Goal: Task Accomplishment & Management: Complete application form

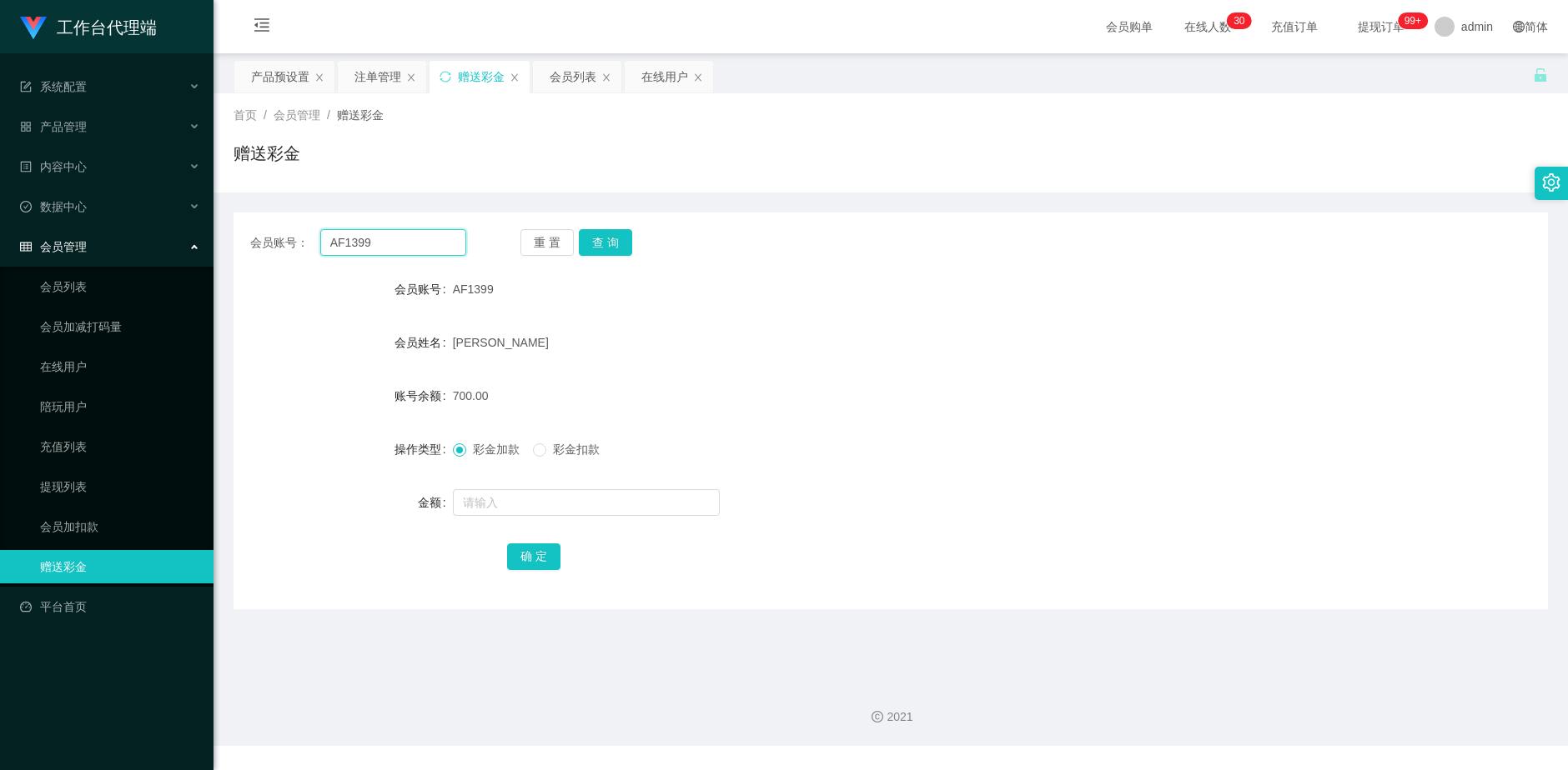
drag, startPoint x: 415, startPoint y: 244, endPoint x: 214, endPoint y: 230, distance: 201.5
click at [216, 225] on main "关闭左侧 关闭右侧 关闭其它 刷新页面 产品预设置 注单管理 赠送彩金 会员列表 在线用户 首页 / 会员管理 / 赠送彩金 / 赠送彩金 会员账号： AF1…" at bounding box center [891, 360] width 1355 height 615
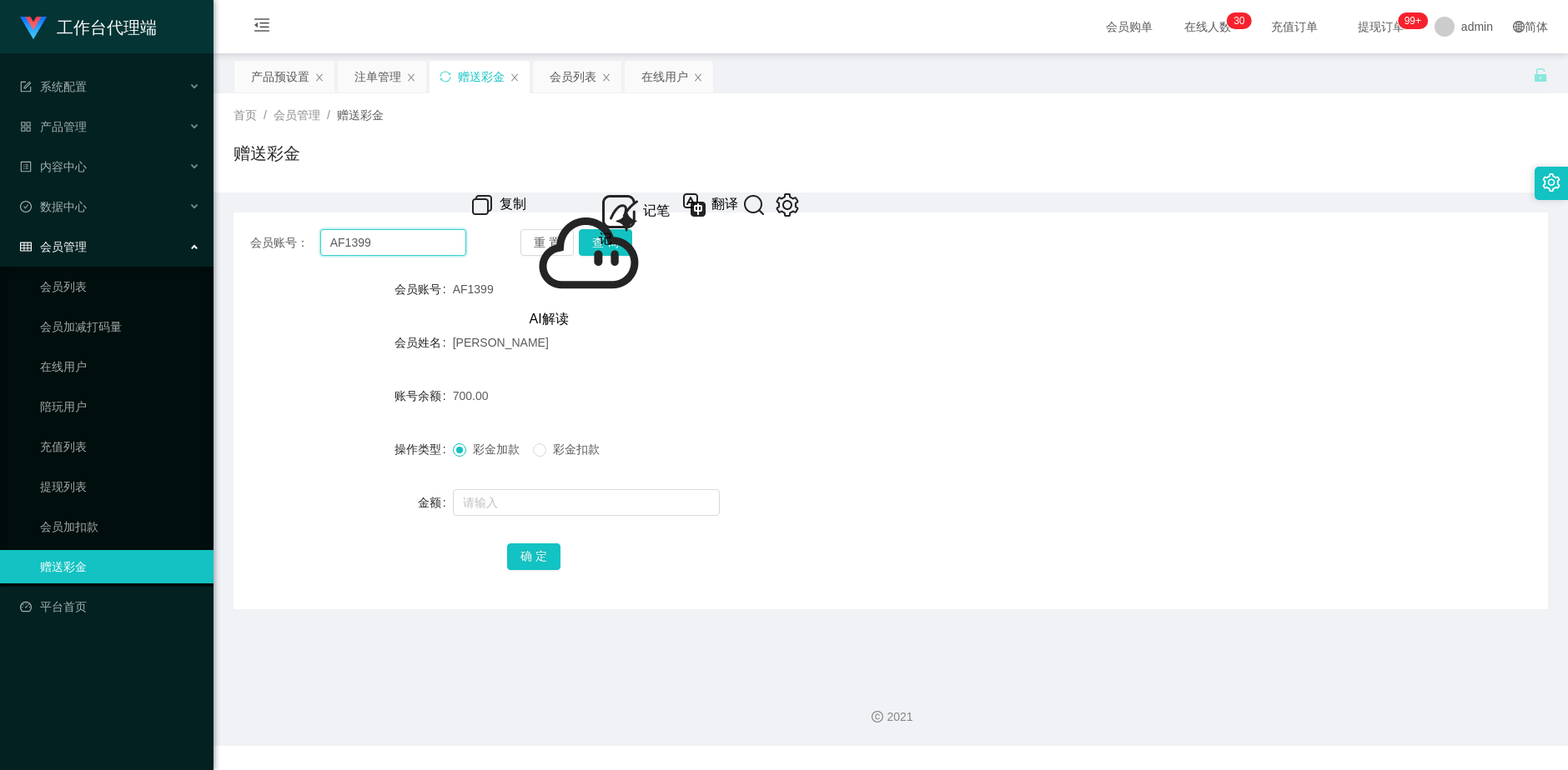
paste input "已查询成功，请查询工作台积分是否到账"
type input "已查询成功，请查询工作台积分是否到账"
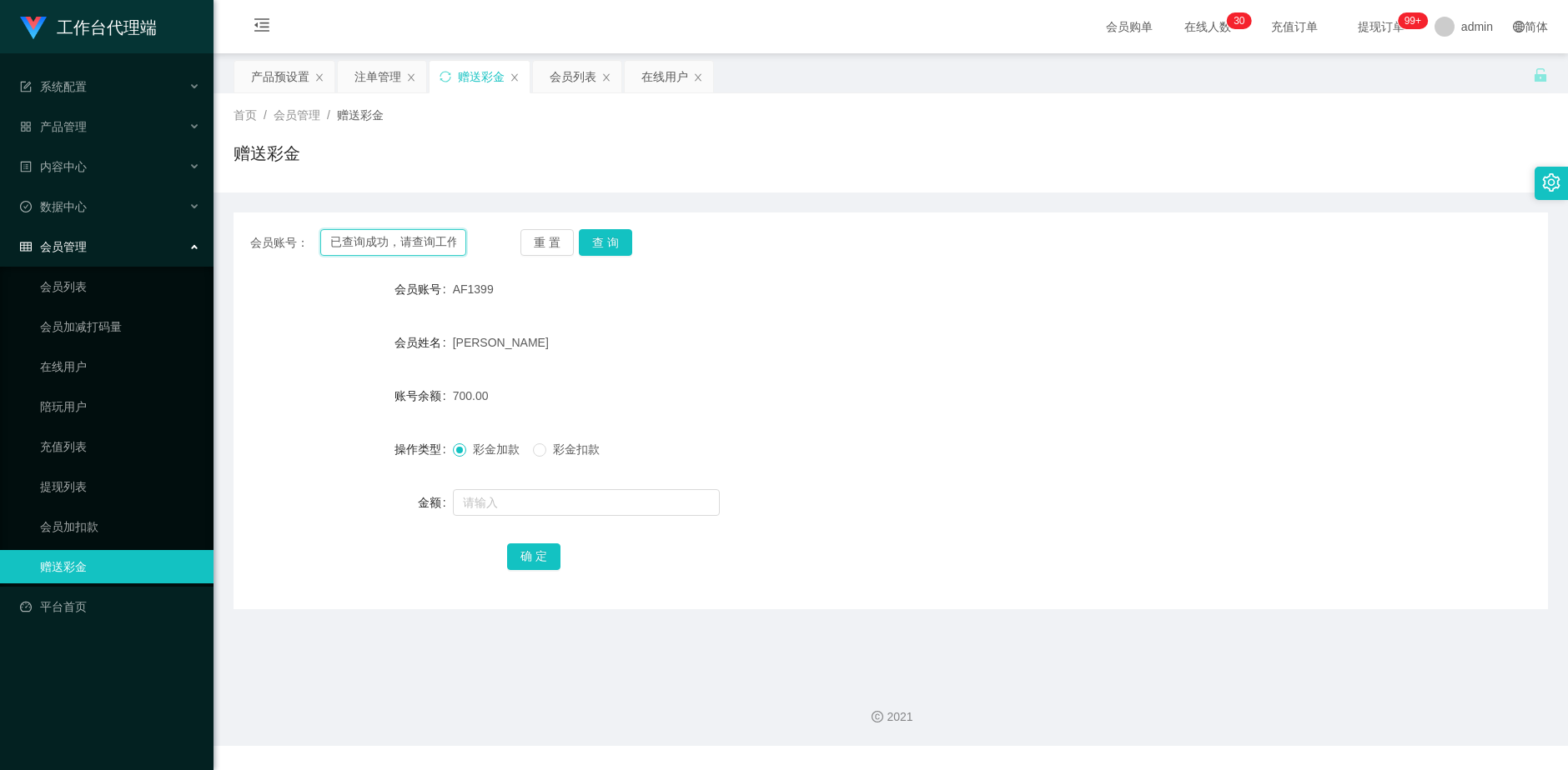
drag, startPoint x: 452, startPoint y: 245, endPoint x: 307, endPoint y: 240, distance: 145.1
click at [307, 240] on div "会员账号： 已查询成功，请查询工作台积分是否到账" at bounding box center [359, 243] width 216 height 27
click at [382, 240] on input "text" at bounding box center [394, 243] width 147 height 27
paste input "Yogeshkumar123"
type input "Yogeshkumar123"
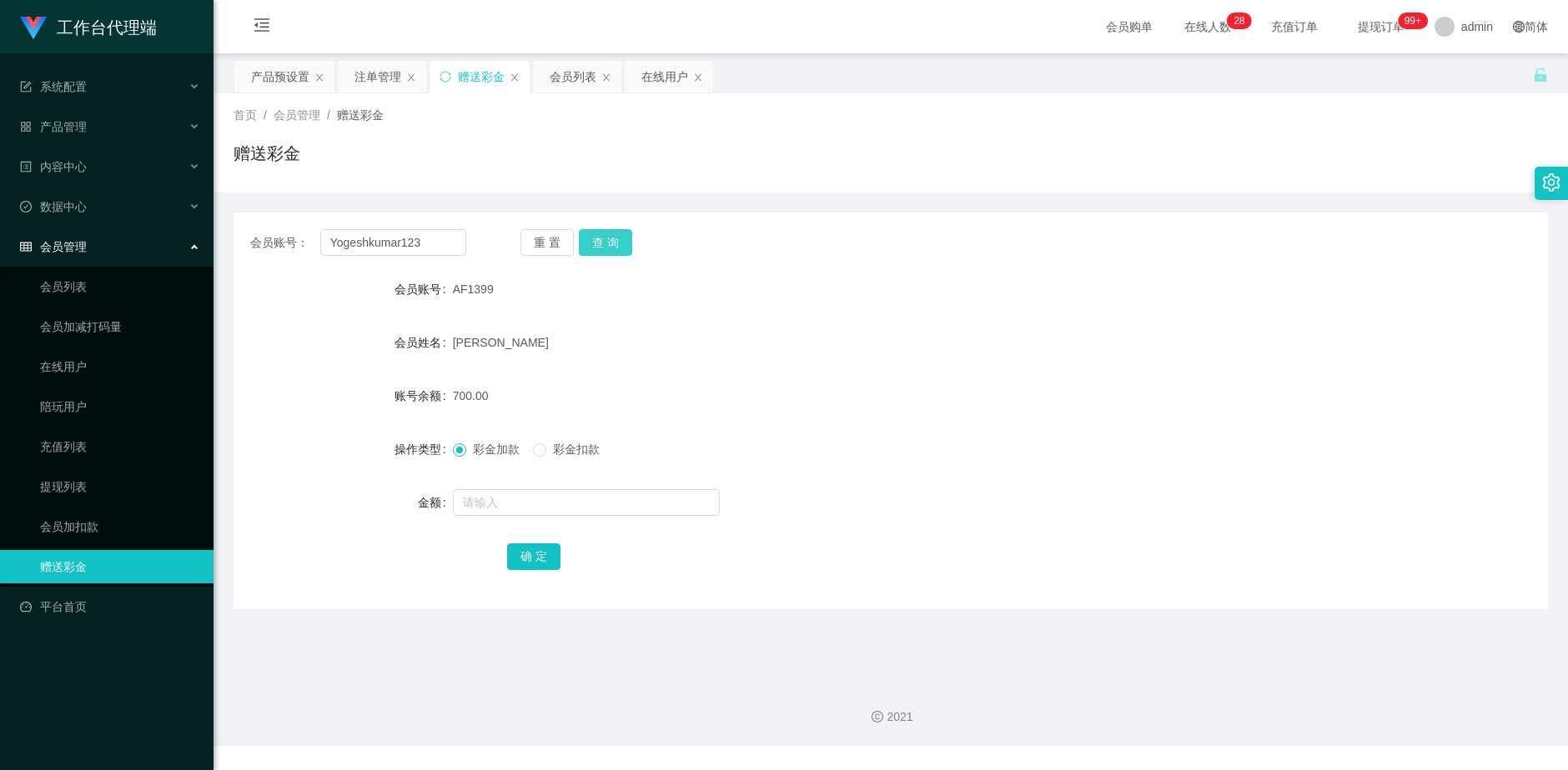
click at [587, 237] on button "查 询" at bounding box center [605, 243] width 53 height 27
click at [560, 513] on input "text" at bounding box center [585, 503] width 267 height 27
type input "5100"
click at [539, 555] on button "确 定" at bounding box center [533, 557] width 53 height 27
click at [527, 504] on input "text" at bounding box center [585, 503] width 267 height 27
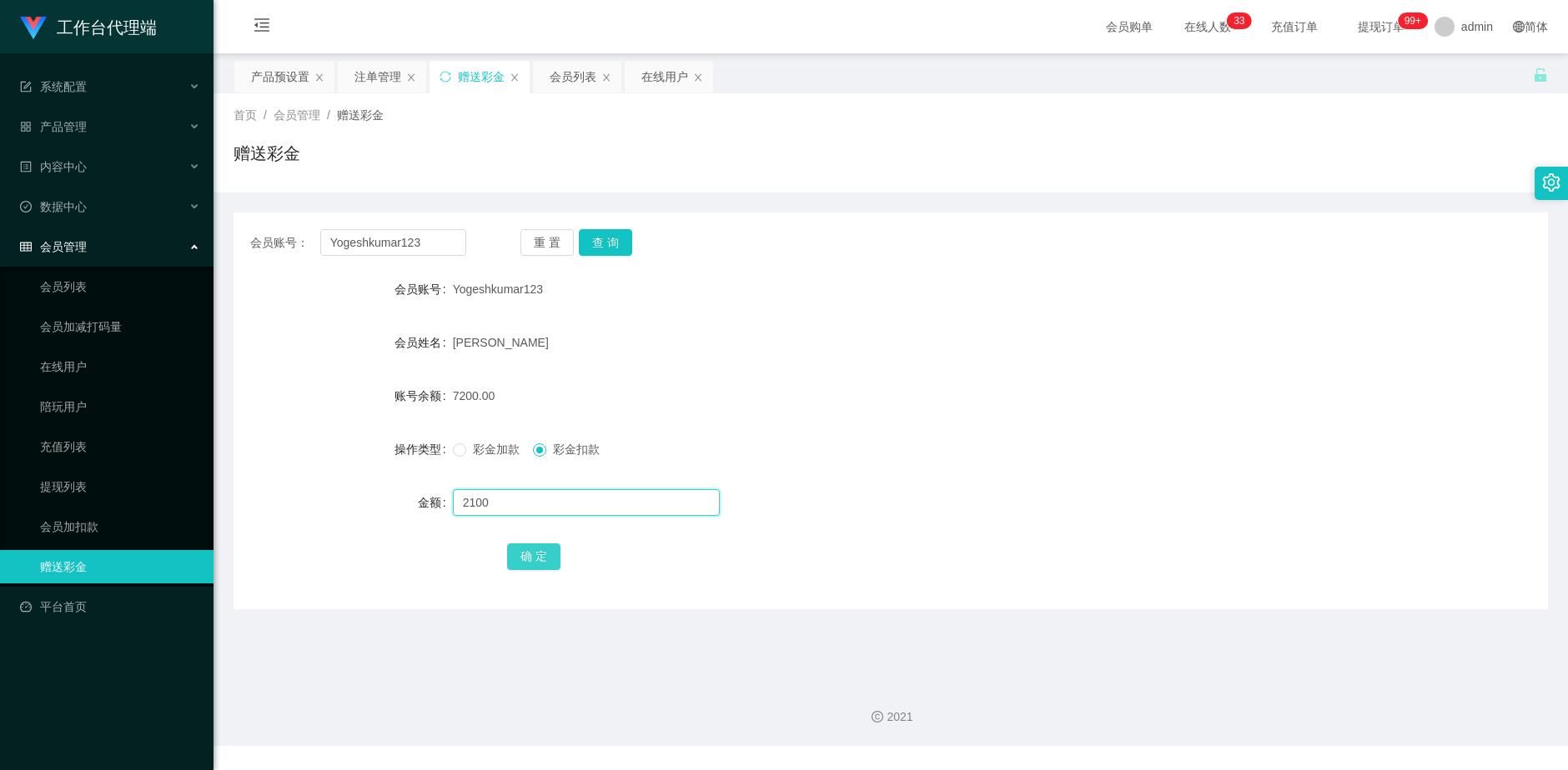
type input "2100"
click at [530, 553] on button "确 定" at bounding box center [533, 557] width 53 height 27
click at [293, 69] on div "产品预设置" at bounding box center [281, 76] width 59 height 31
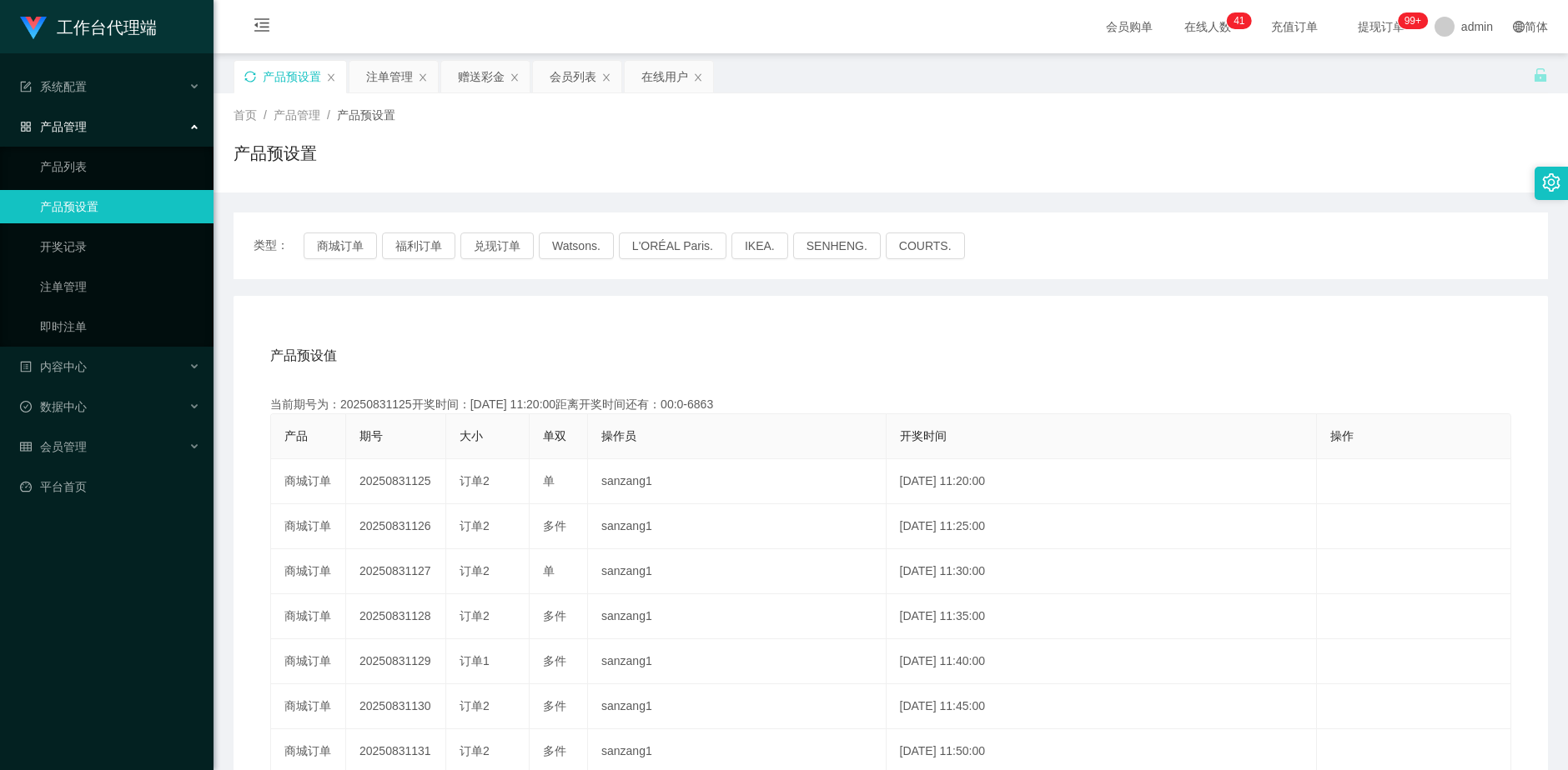
click at [247, 77] on icon "图标: sync" at bounding box center [250, 77] width 11 height 11
click at [492, 239] on button "兑现订单" at bounding box center [496, 246] width 73 height 27
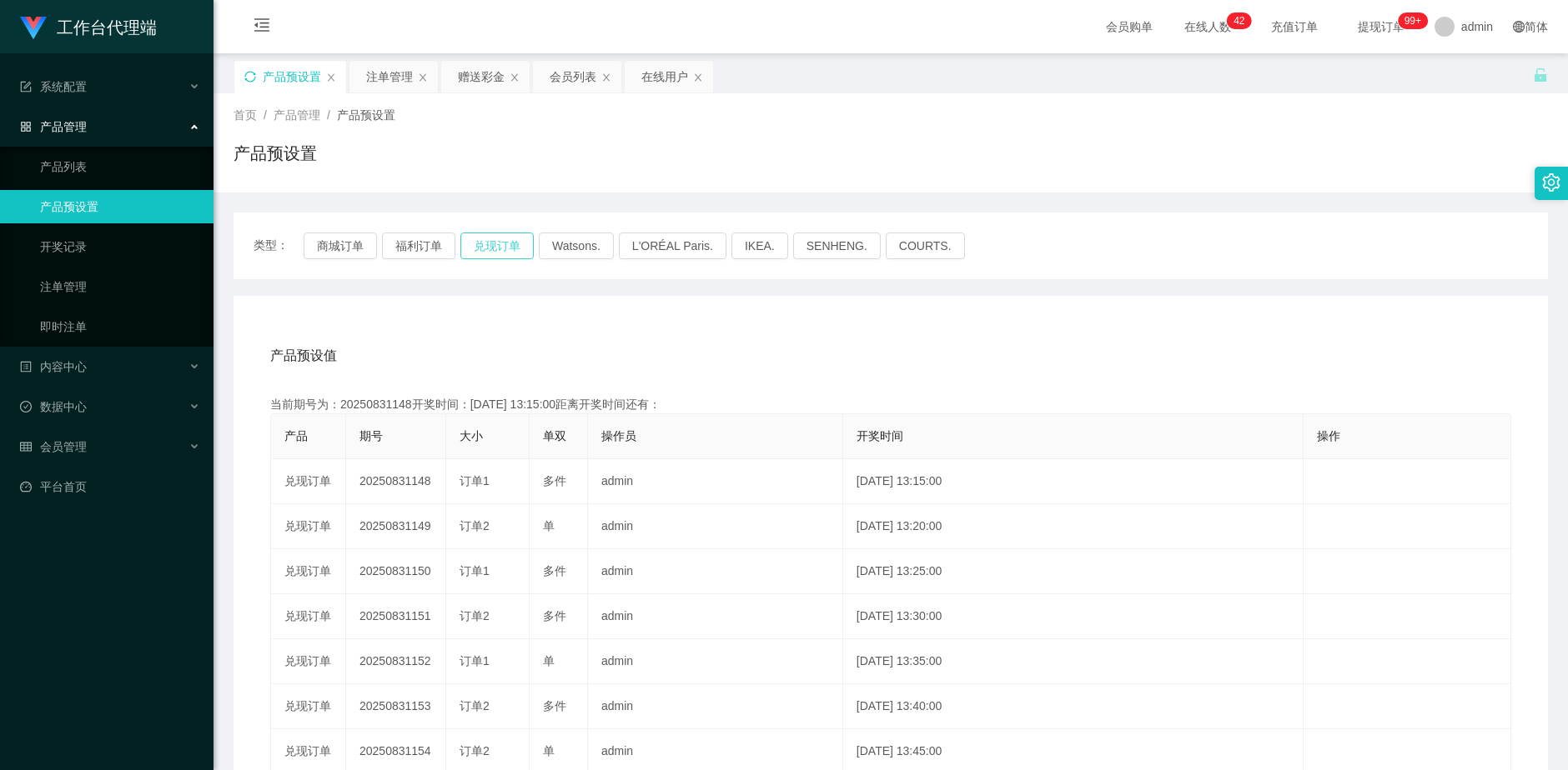
click at [498, 235] on button "兑现订单" at bounding box center [496, 246] width 73 height 27
click at [454, 76] on div "赠送彩金" at bounding box center [485, 76] width 88 height 31
click at [479, 65] on div "赠送彩金" at bounding box center [481, 76] width 46 height 31
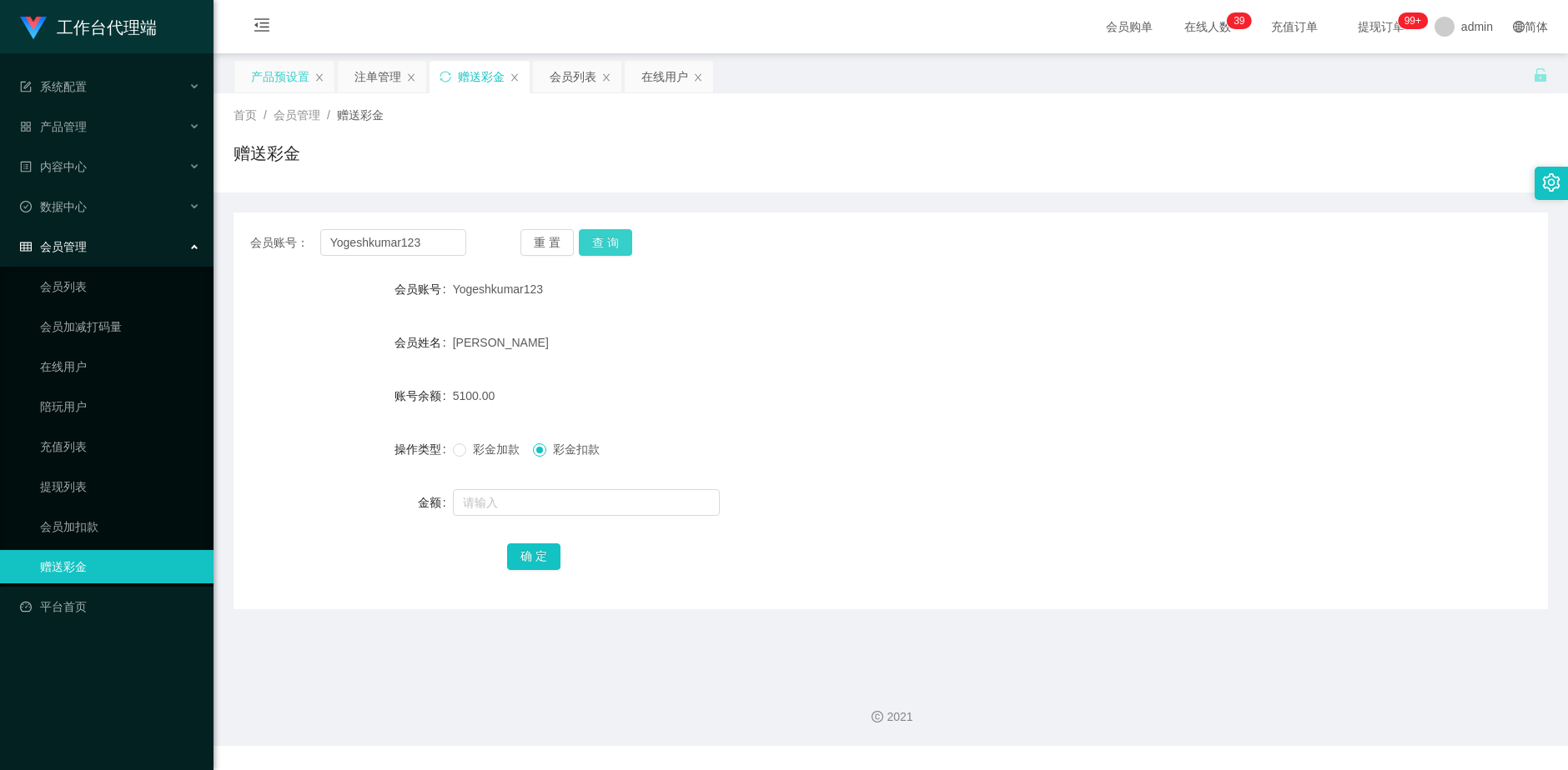
click at [618, 238] on button "查 询" at bounding box center [605, 243] width 53 height 27
click at [618, 238] on button "查 询" at bounding box center [615, 243] width 72 height 27
click at [605, 235] on button "查 询" at bounding box center [605, 243] width 53 height 27
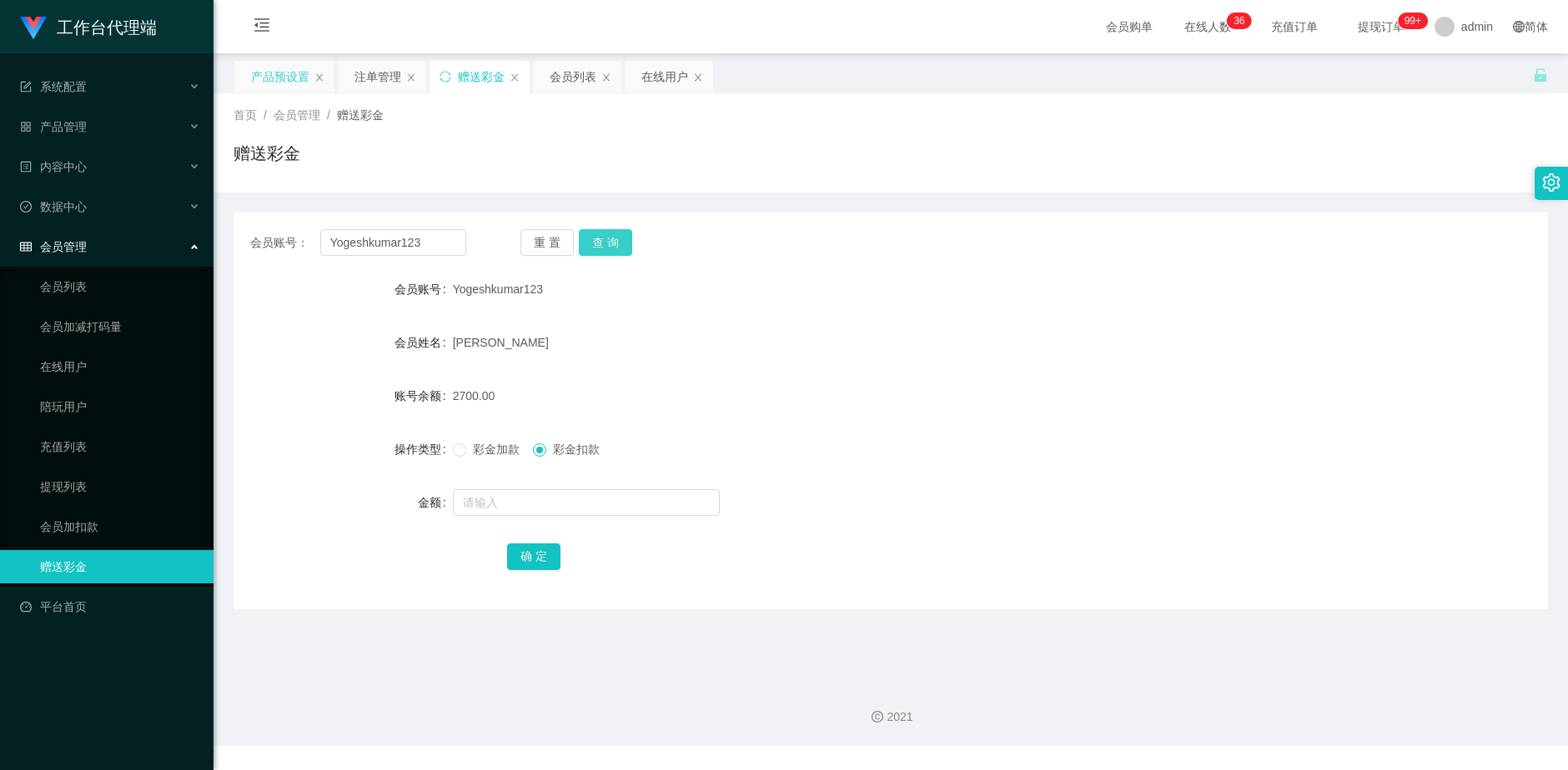
click at [603, 242] on button "查 询" at bounding box center [605, 243] width 53 height 27
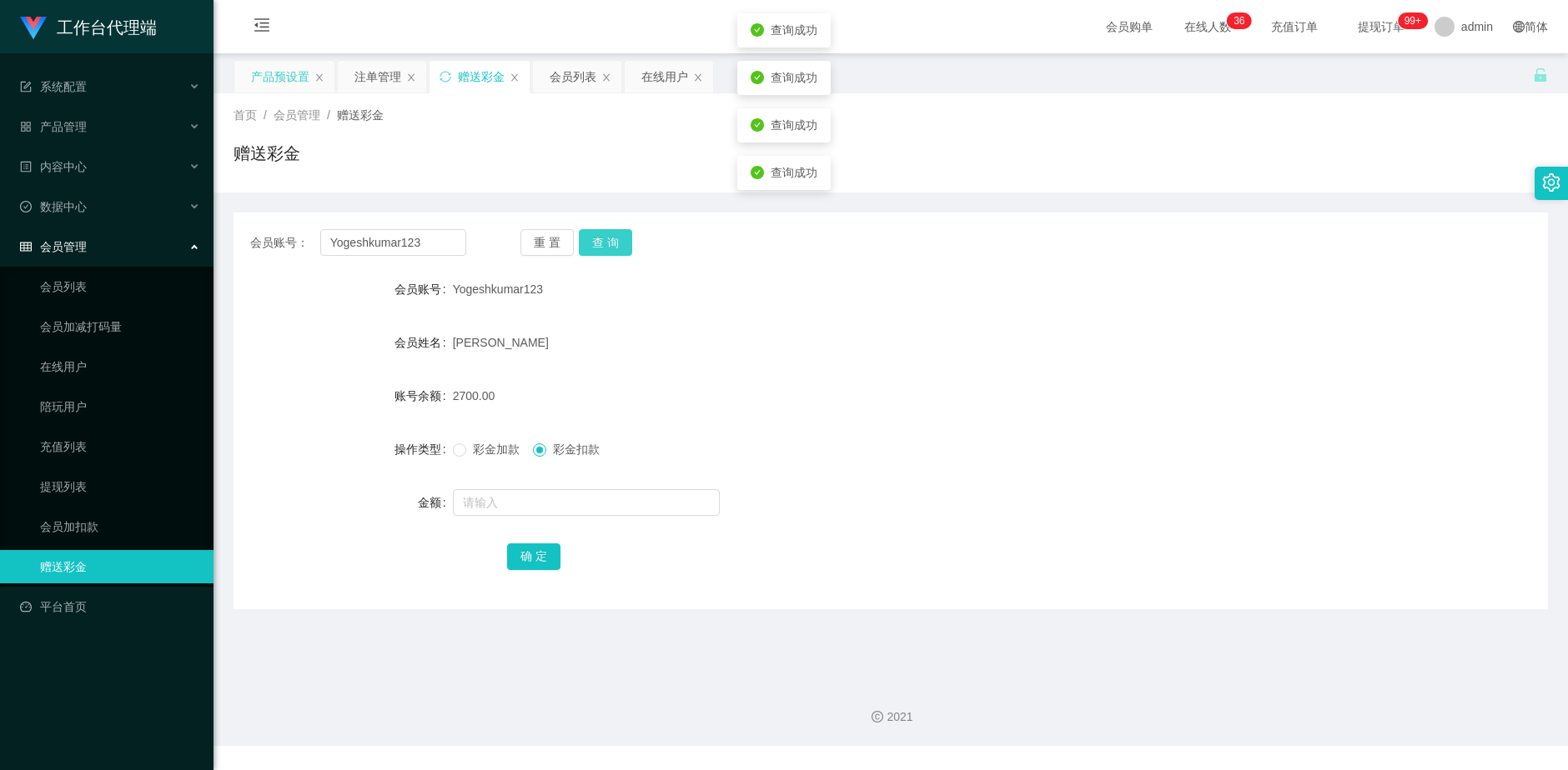
click at [603, 242] on button "查 询" at bounding box center [605, 243] width 53 height 27
click at [603, 242] on div "重 置 查 询" at bounding box center [628, 243] width 216 height 27
click at [603, 242] on button "查 询" at bounding box center [605, 243] width 53 height 27
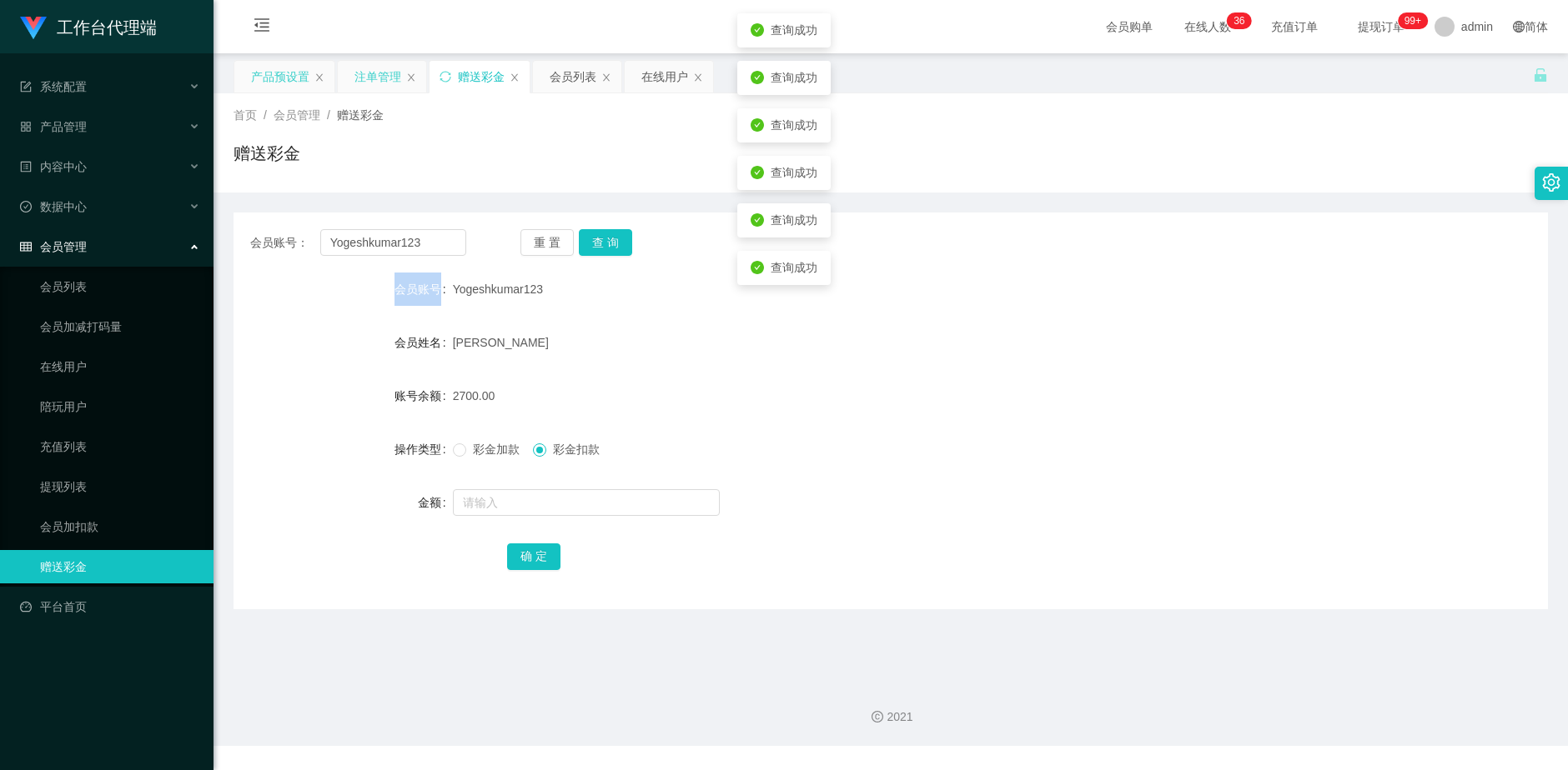
click at [374, 80] on div "注单管理" at bounding box center [378, 76] width 46 height 31
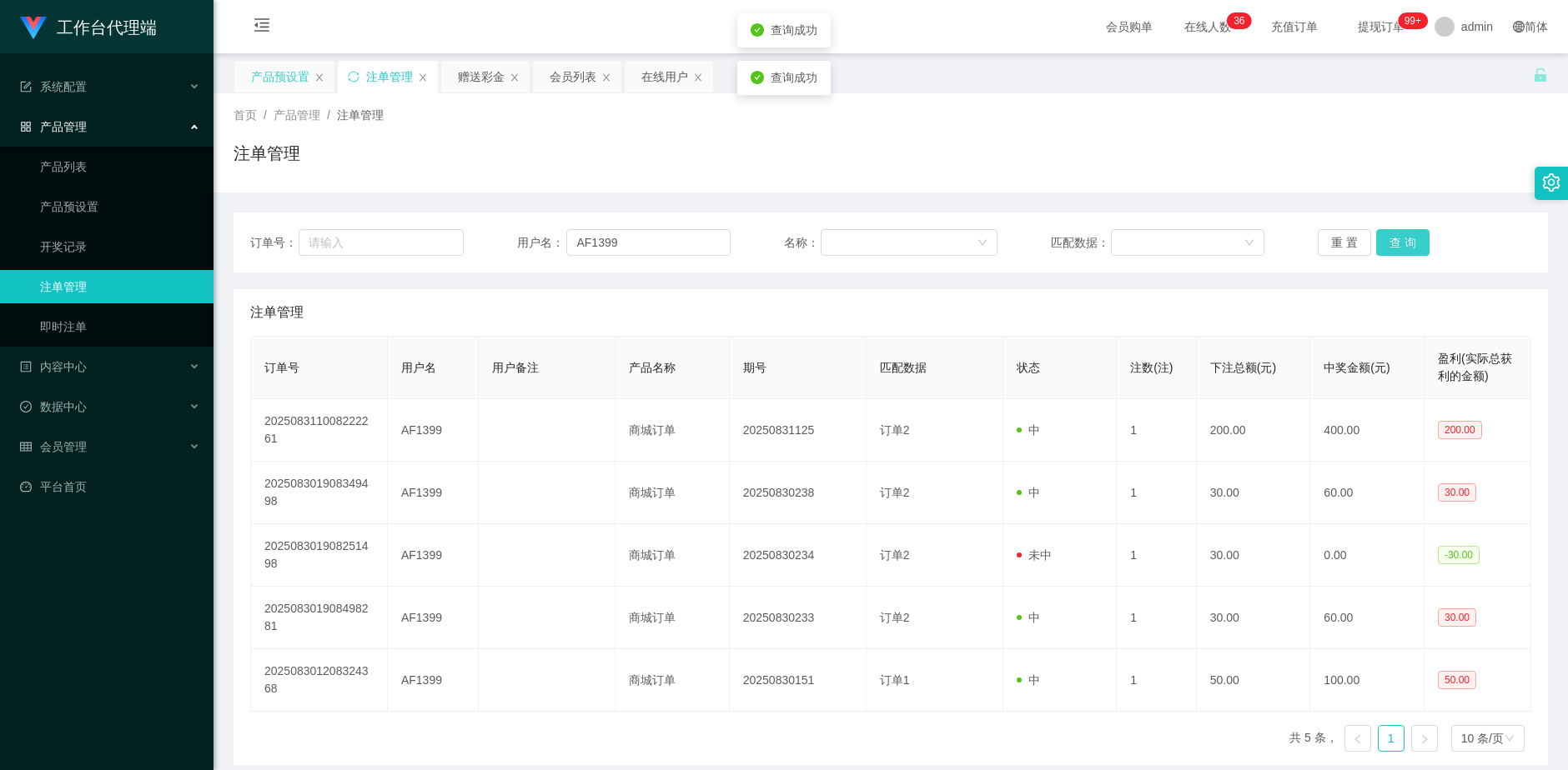
click at [1393, 240] on button "查 询" at bounding box center [1402, 243] width 53 height 27
click at [482, 74] on div "赠送彩金" at bounding box center [481, 76] width 46 height 31
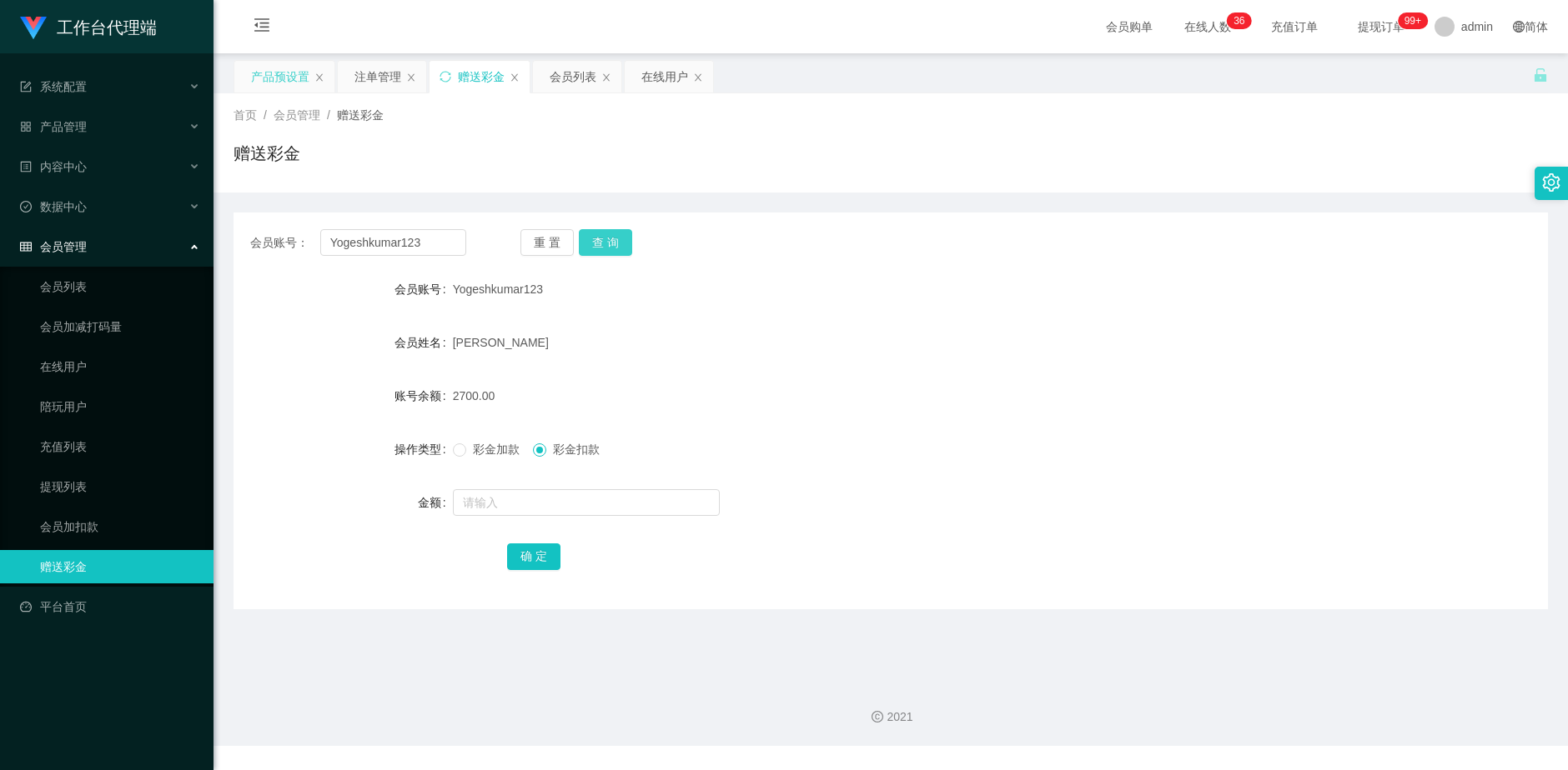
click at [603, 241] on button "查 询" at bounding box center [605, 243] width 53 height 27
click at [601, 242] on button "查 询" at bounding box center [605, 243] width 53 height 27
click at [544, 508] on input "text" at bounding box center [585, 503] width 267 height 27
type input "1200"
click at [540, 549] on button "确 定" at bounding box center [533, 557] width 53 height 27
